Goal: Task Accomplishment & Management: Use online tool/utility

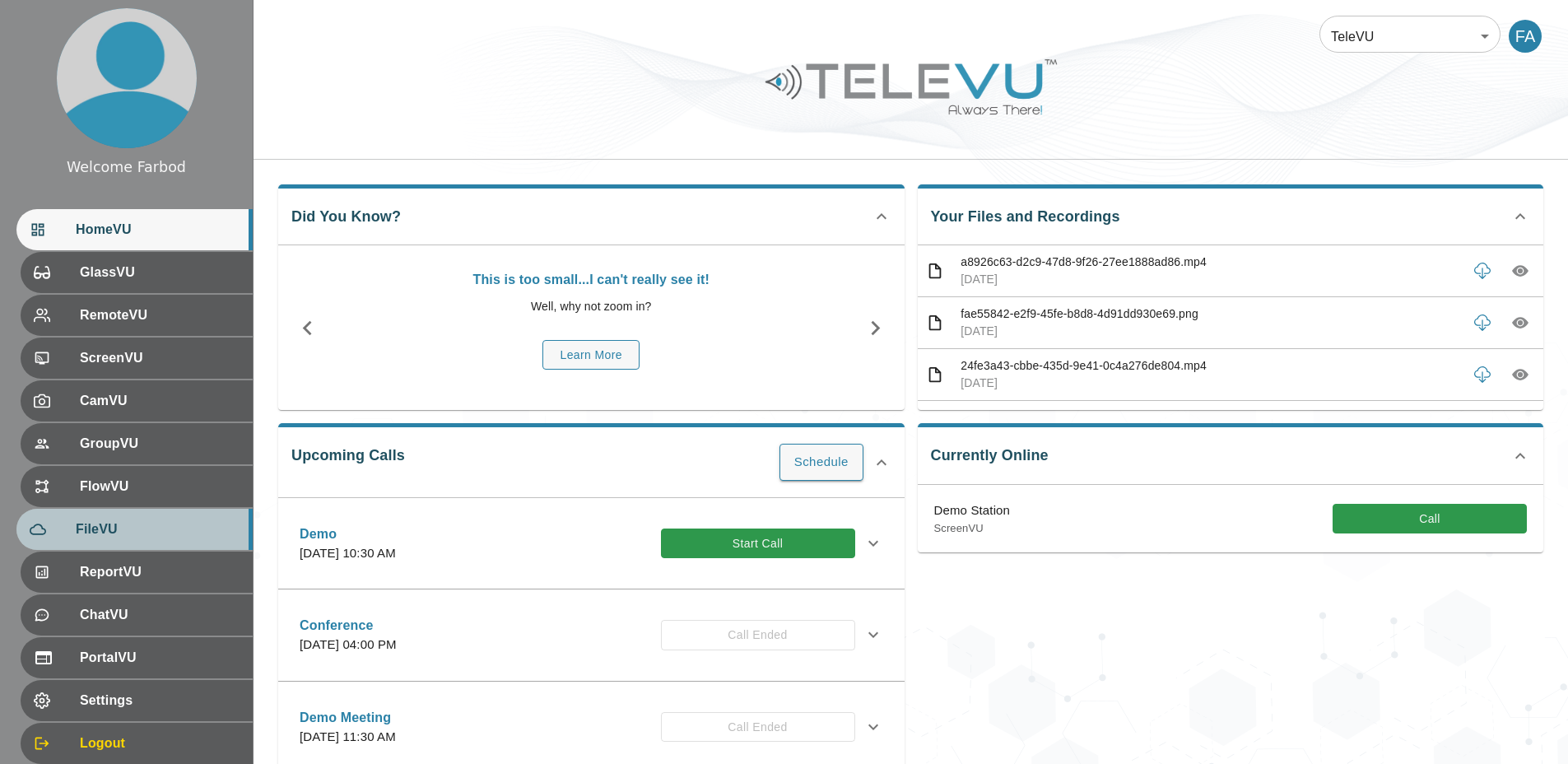
click at [130, 534] on span "FileVU" at bounding box center [157, 528] width 164 height 19
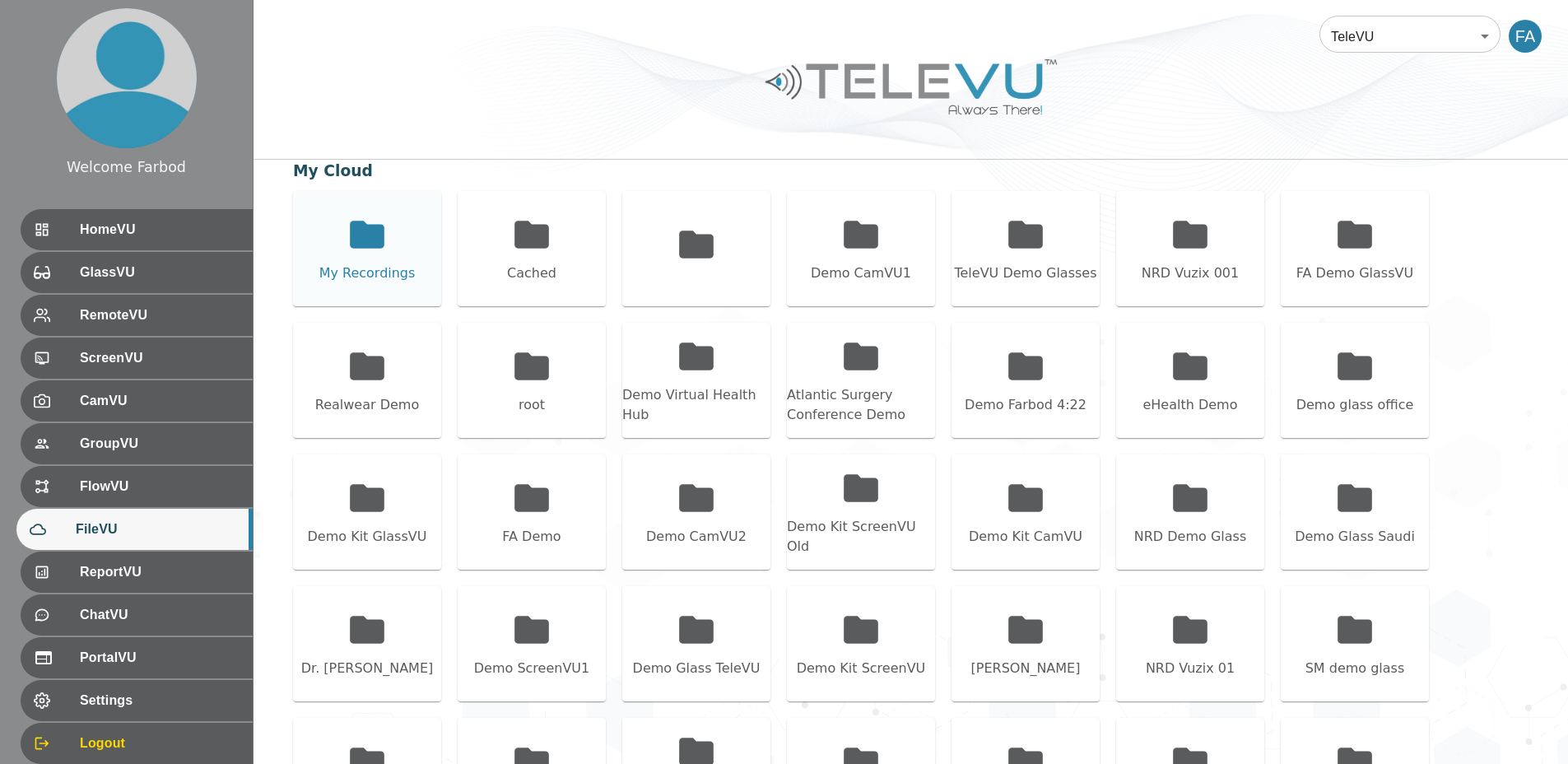
click at [398, 257] on div "My Recordings" at bounding box center [367, 248] width 148 height 116
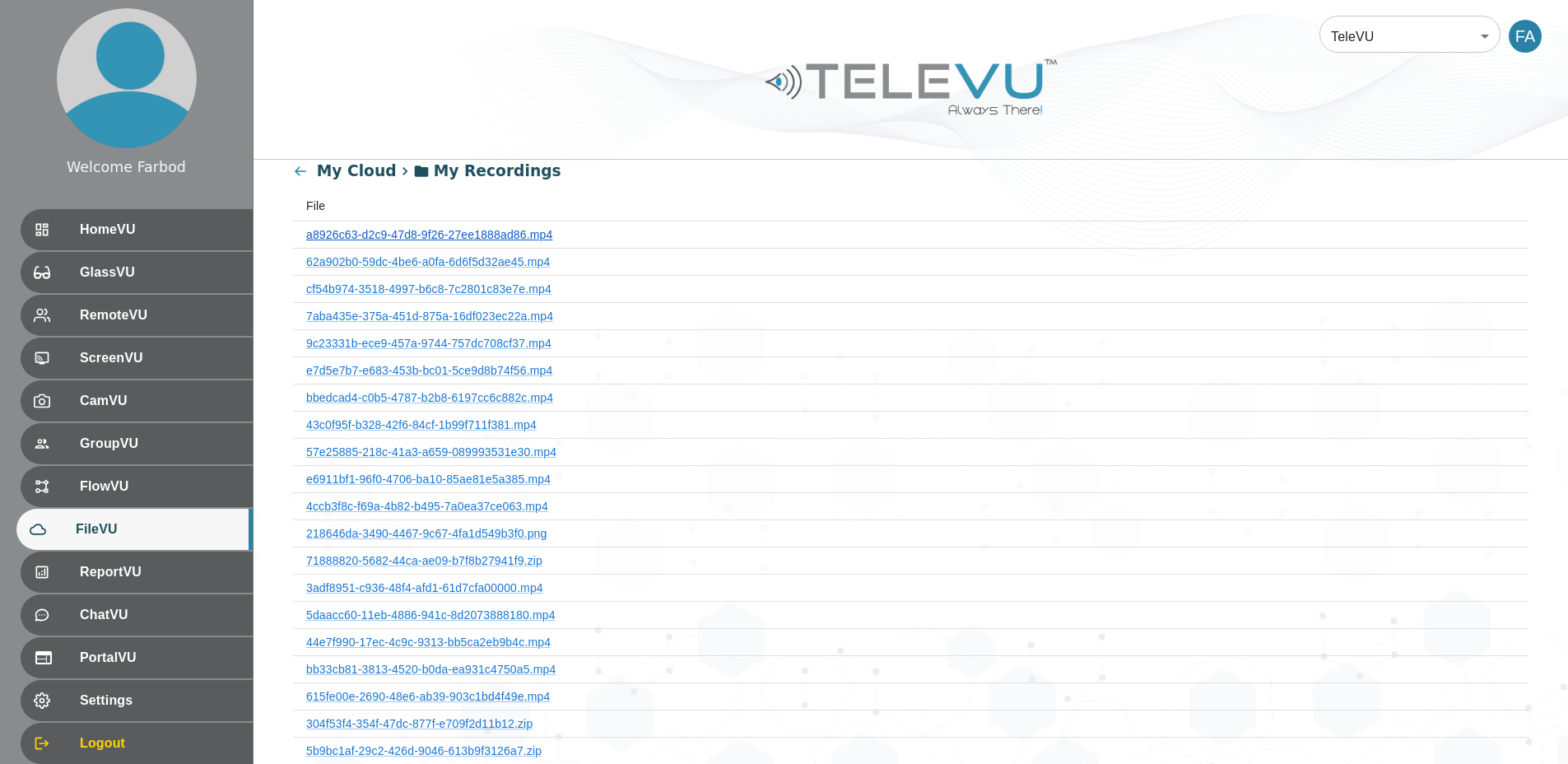
click at [449, 237] on link "a8926c63-d2c9-47d8-9f26-27ee1888ad86.mp4" at bounding box center [429, 234] width 246 height 13
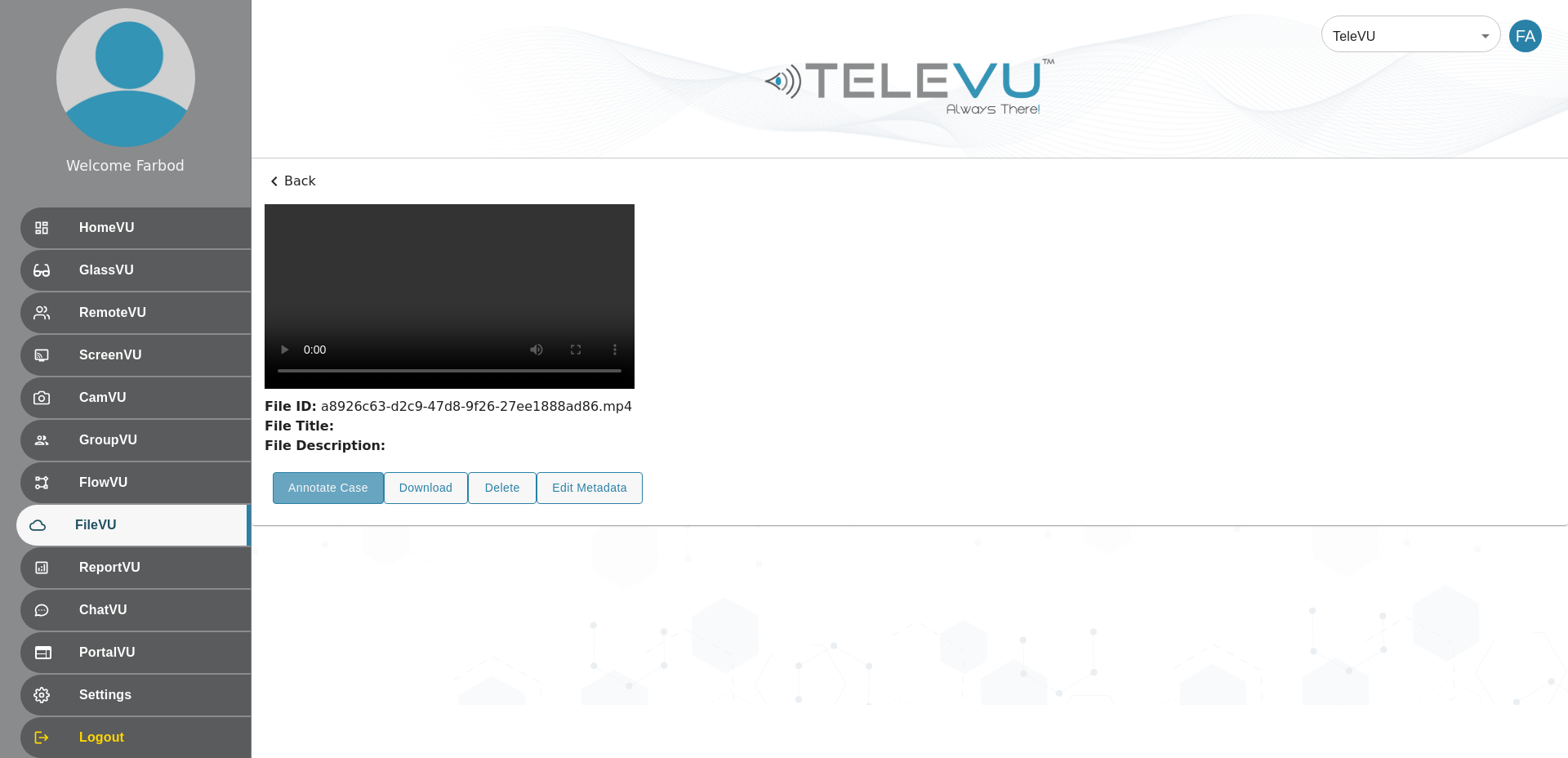
click at [350, 504] on button "Annotate Case" at bounding box center [328, 487] width 111 height 32
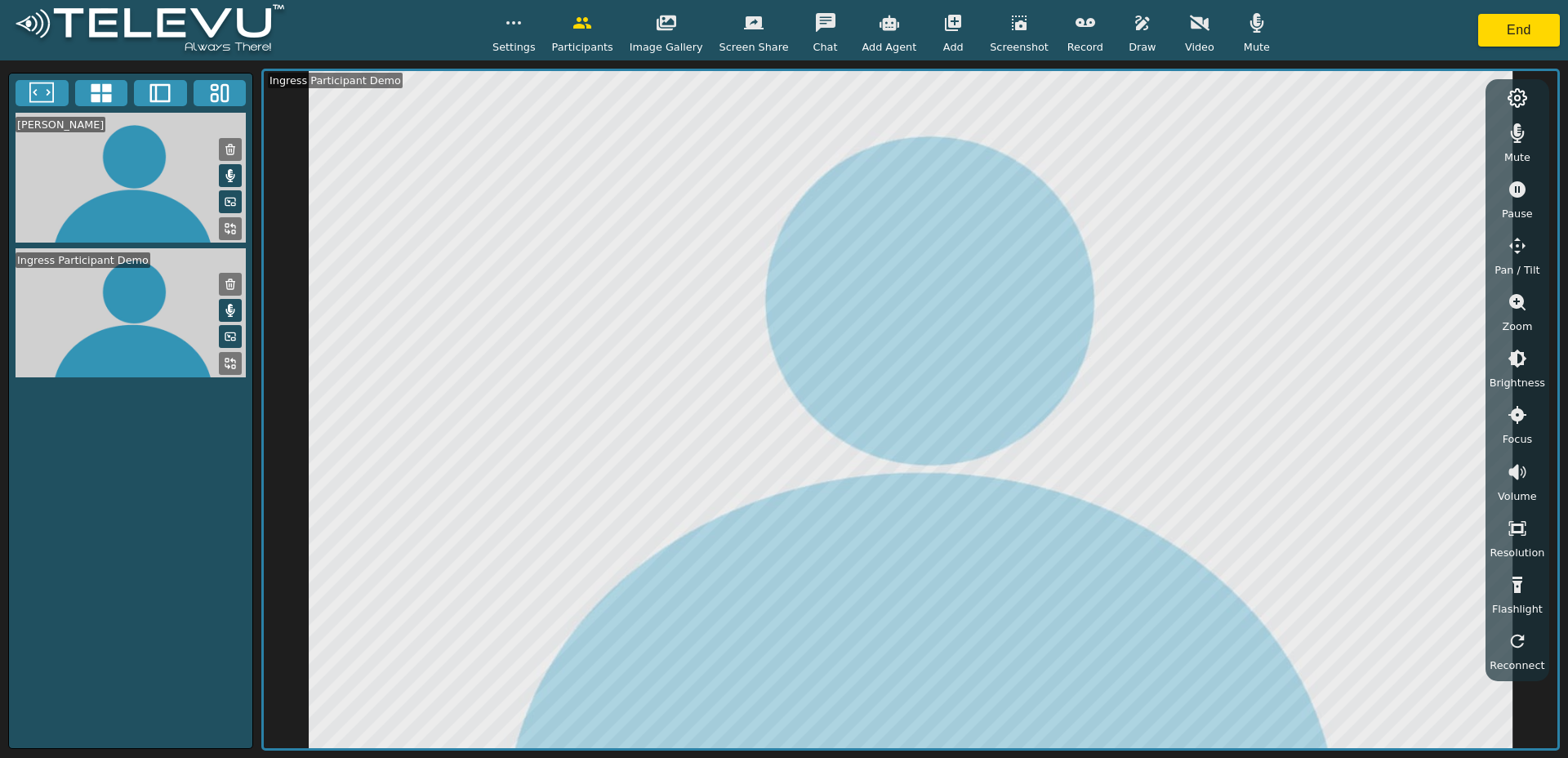
click at [1075, 36] on button "button" at bounding box center [1085, 23] width 40 height 33
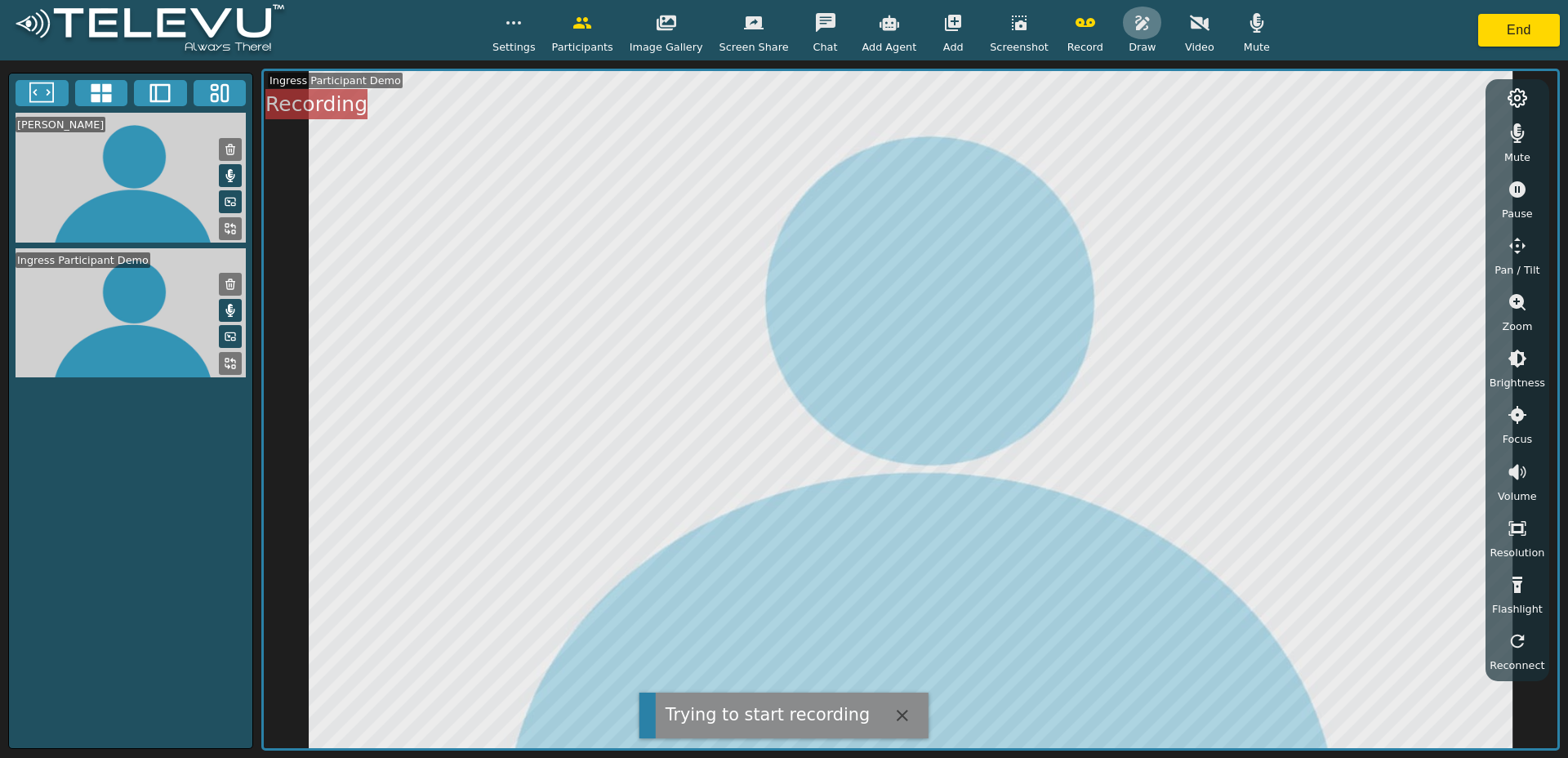
click at [1131, 38] on button "button" at bounding box center [1143, 23] width 40 height 33
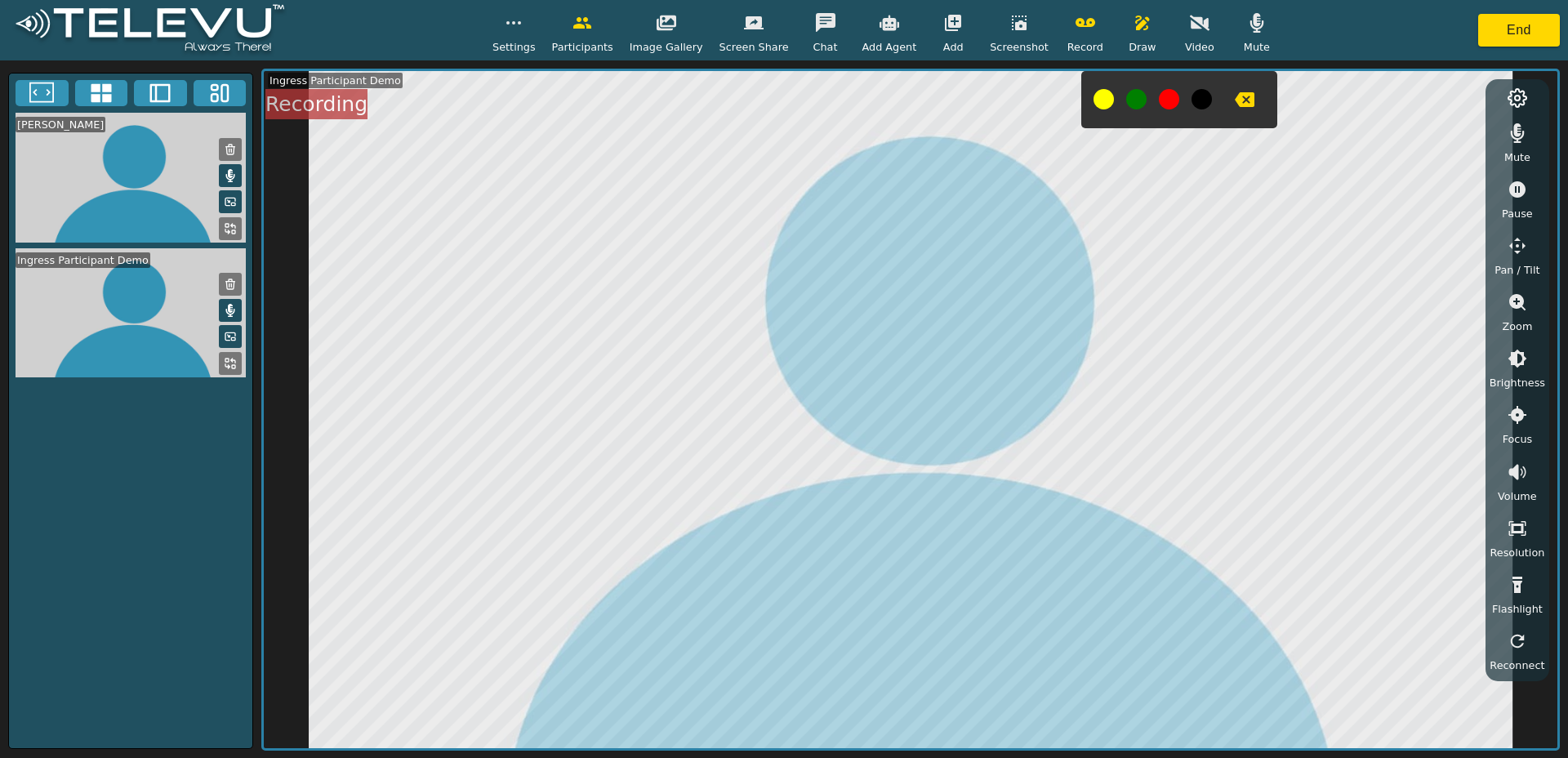
click at [1136, 33] on button "button" at bounding box center [1143, 23] width 40 height 33
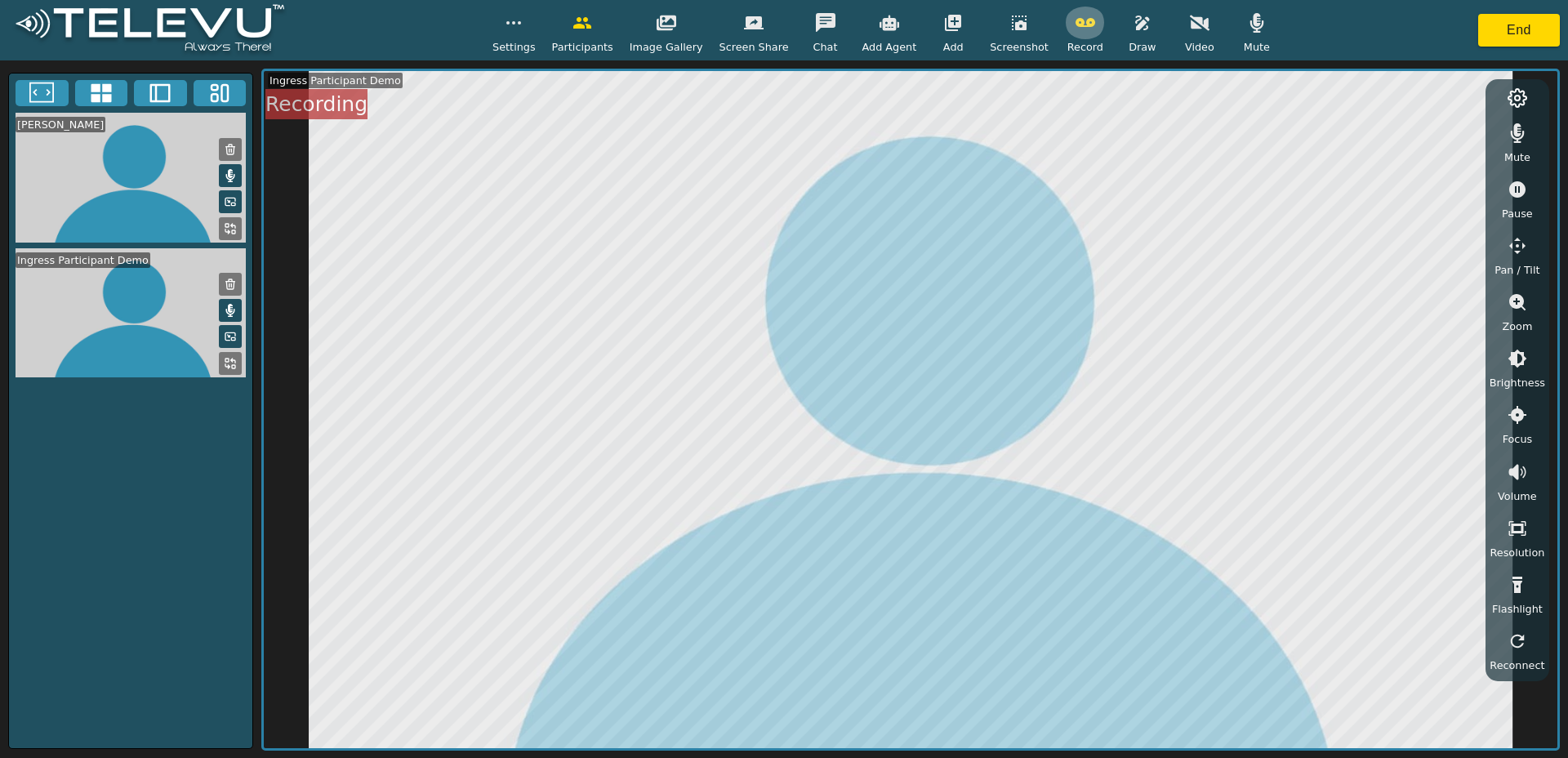
click at [1072, 33] on button "button" at bounding box center [1085, 23] width 40 height 33
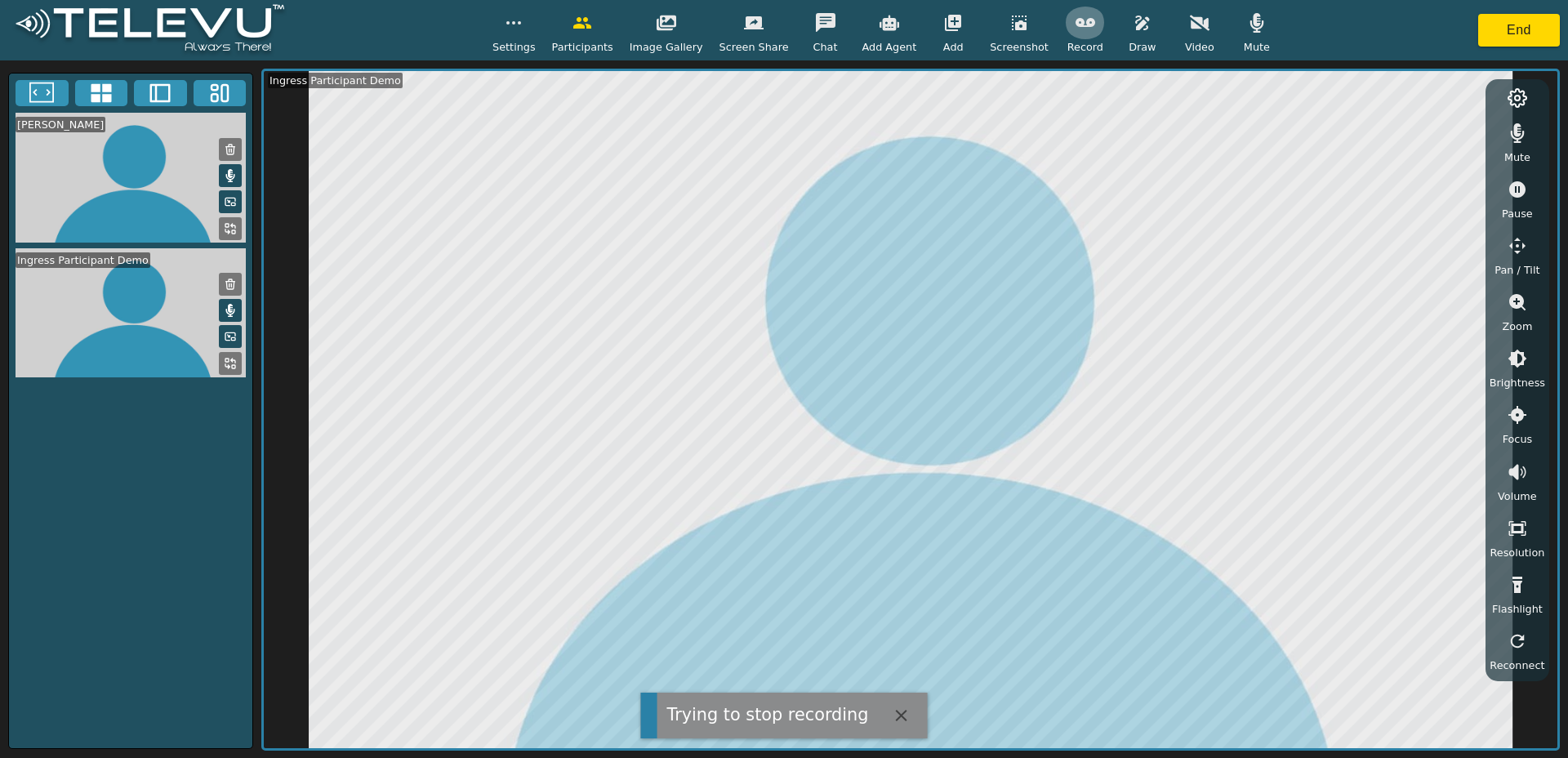
click at [1076, 27] on icon "button" at bounding box center [1085, 22] width 19 height 19
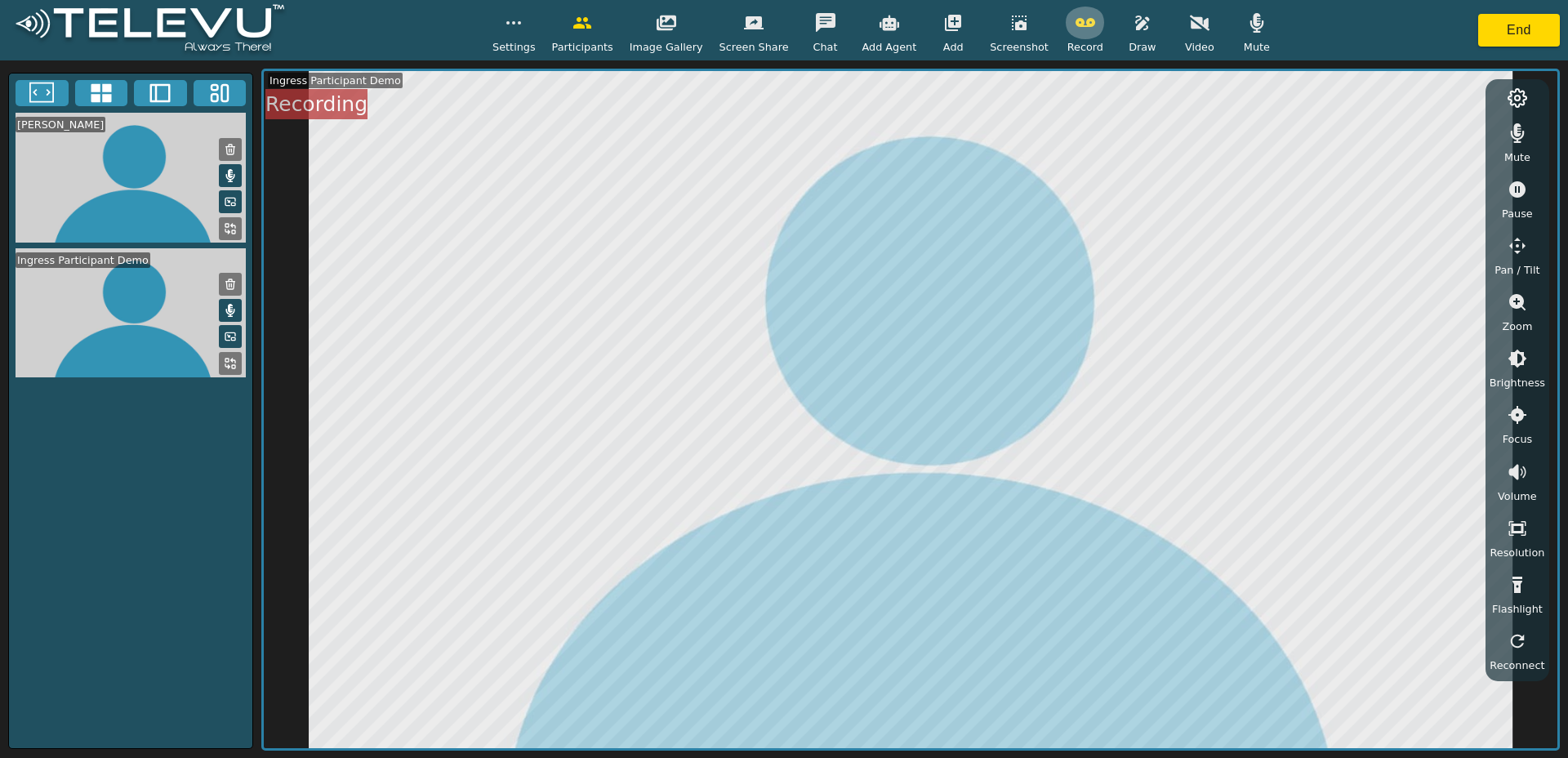
click at [1077, 32] on button "button" at bounding box center [1085, 23] width 40 height 33
click at [1076, 24] on icon "button" at bounding box center [1085, 23] width 19 height 9
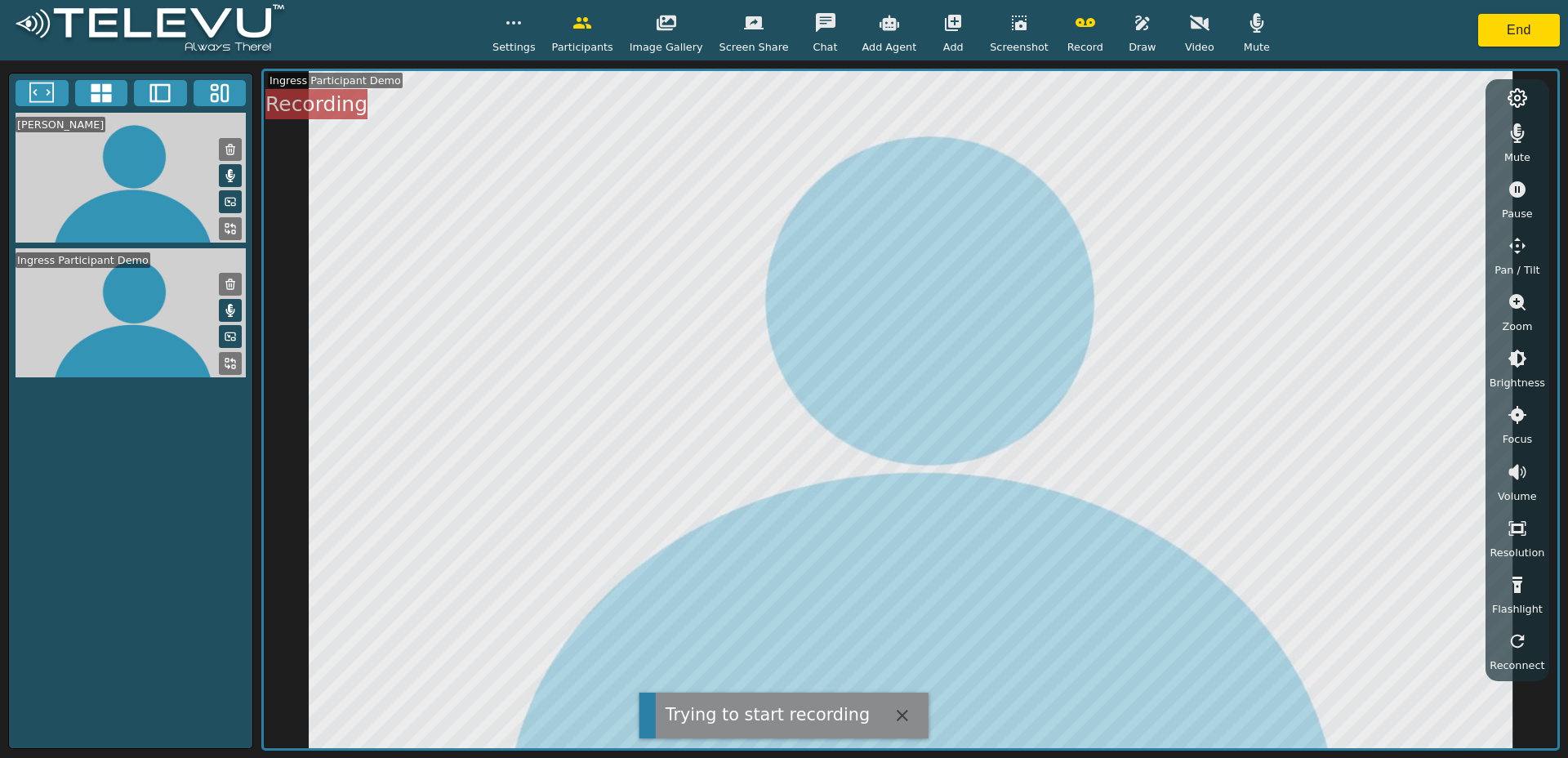
click at [1073, 40] on span "Record" at bounding box center [1085, 47] width 36 height 16
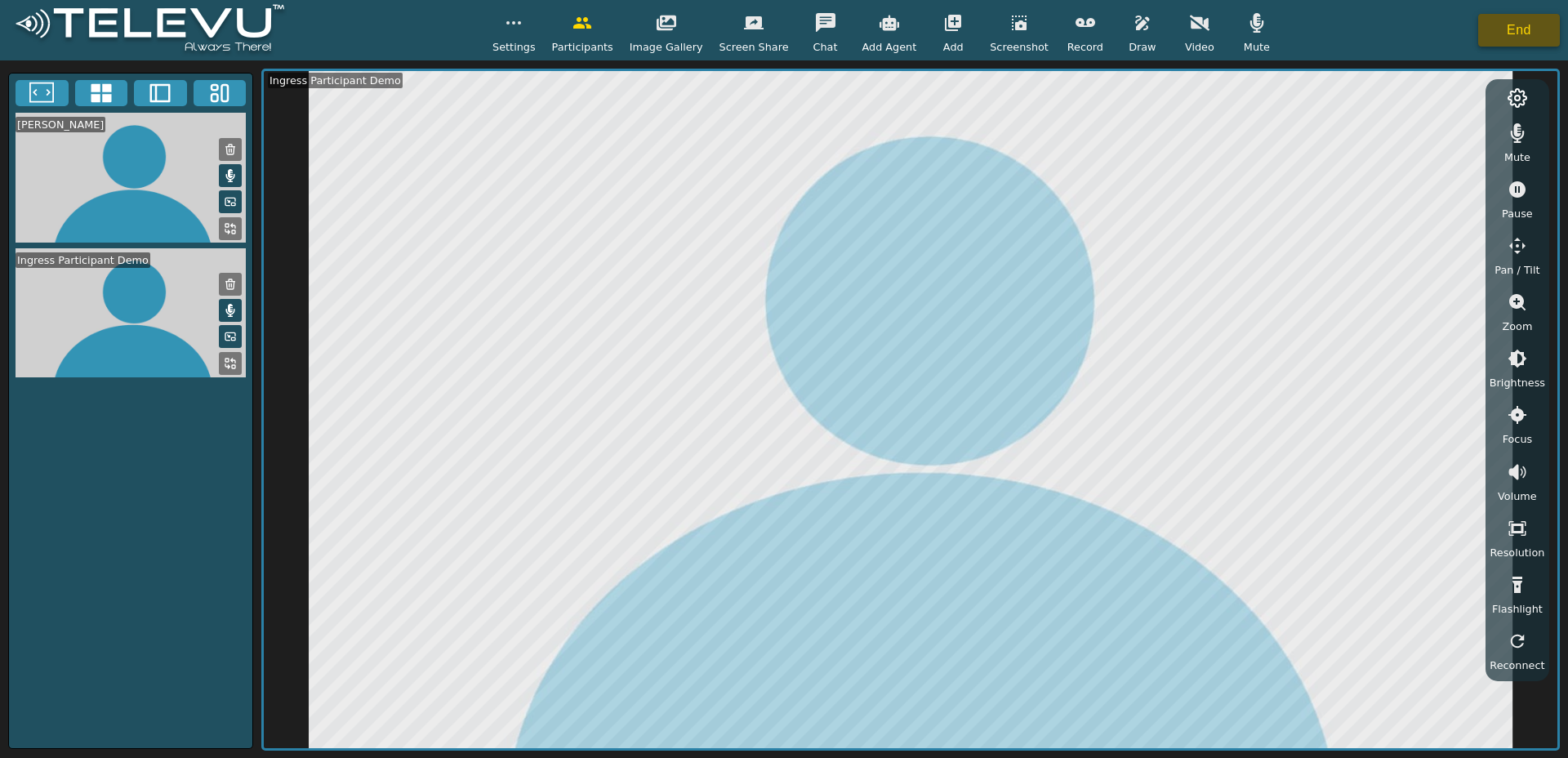
click at [1526, 34] on button "End" at bounding box center [1519, 30] width 82 height 33
